Goal: Use online tool/utility: Utilize a website feature to perform a specific function

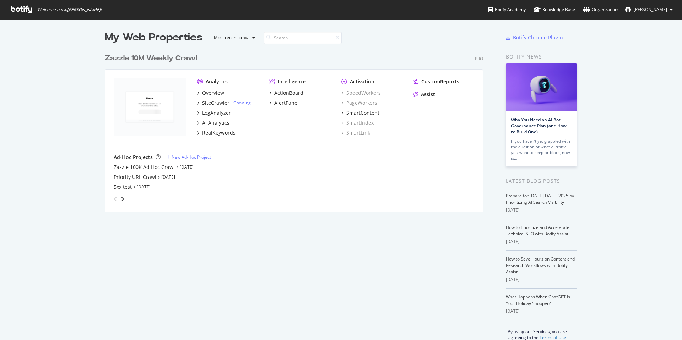
scroll to position [335, 671]
click at [159, 165] on div "Zazzle 100K Ad Hoc Crawl" at bounding box center [144, 167] width 61 height 7
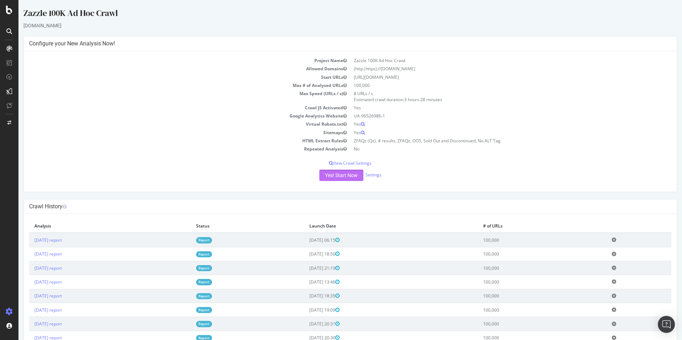
click at [320, 174] on button "Yes! Start Now" at bounding box center [341, 175] width 44 height 11
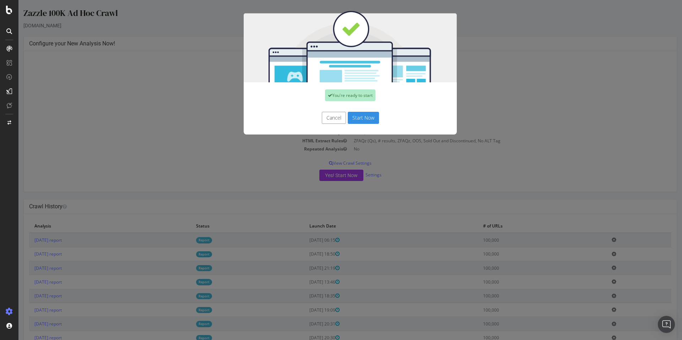
click at [363, 123] on button "Start Now" at bounding box center [363, 118] width 31 height 12
